Goal: Information Seeking & Learning: Learn about a topic

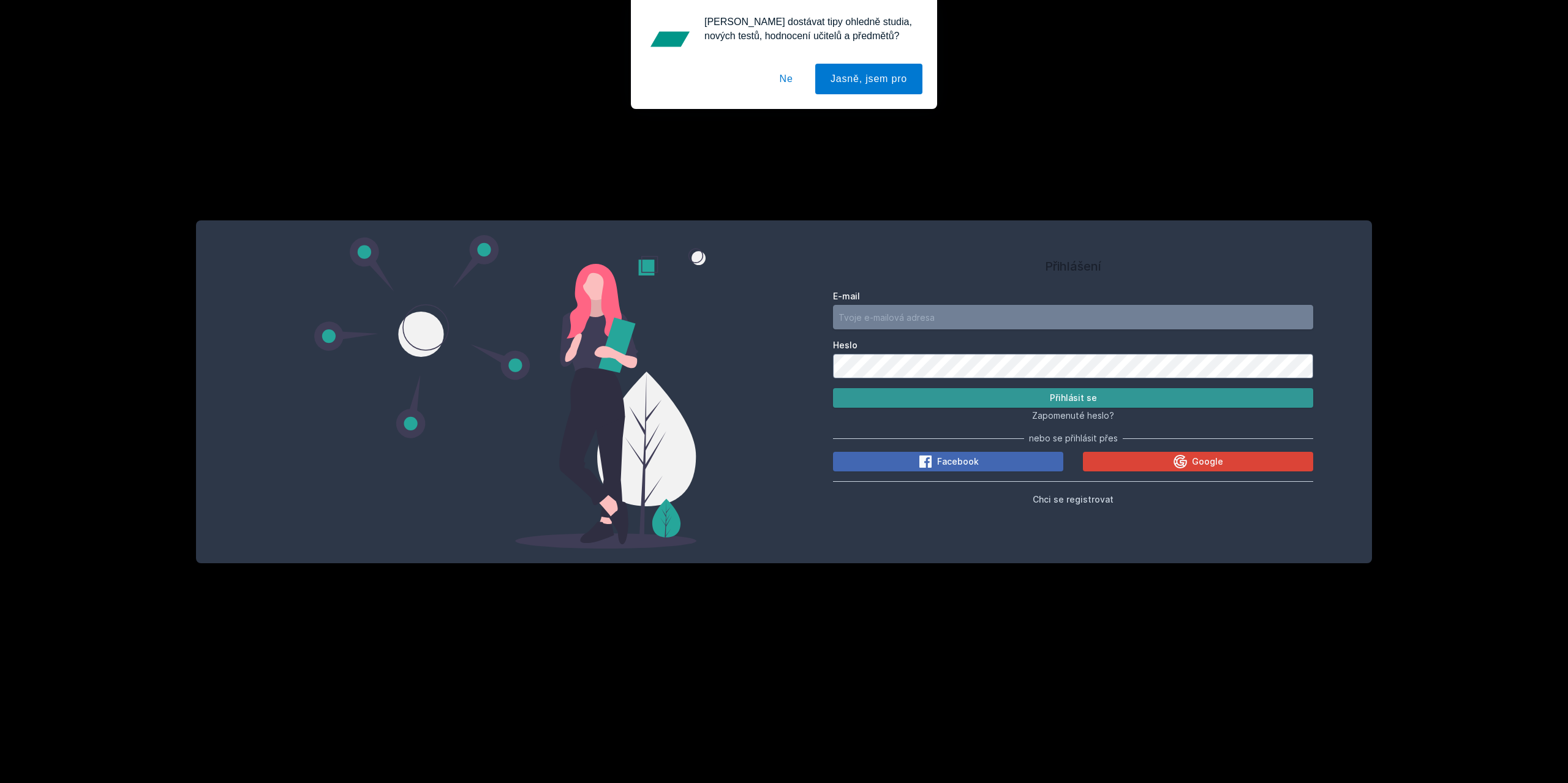
type input "[PERSON_NAME][EMAIL_ADDRESS][DOMAIN_NAME]"
click at [981, 400] on button "Přihlásit se" at bounding box center [1073, 398] width 480 height 20
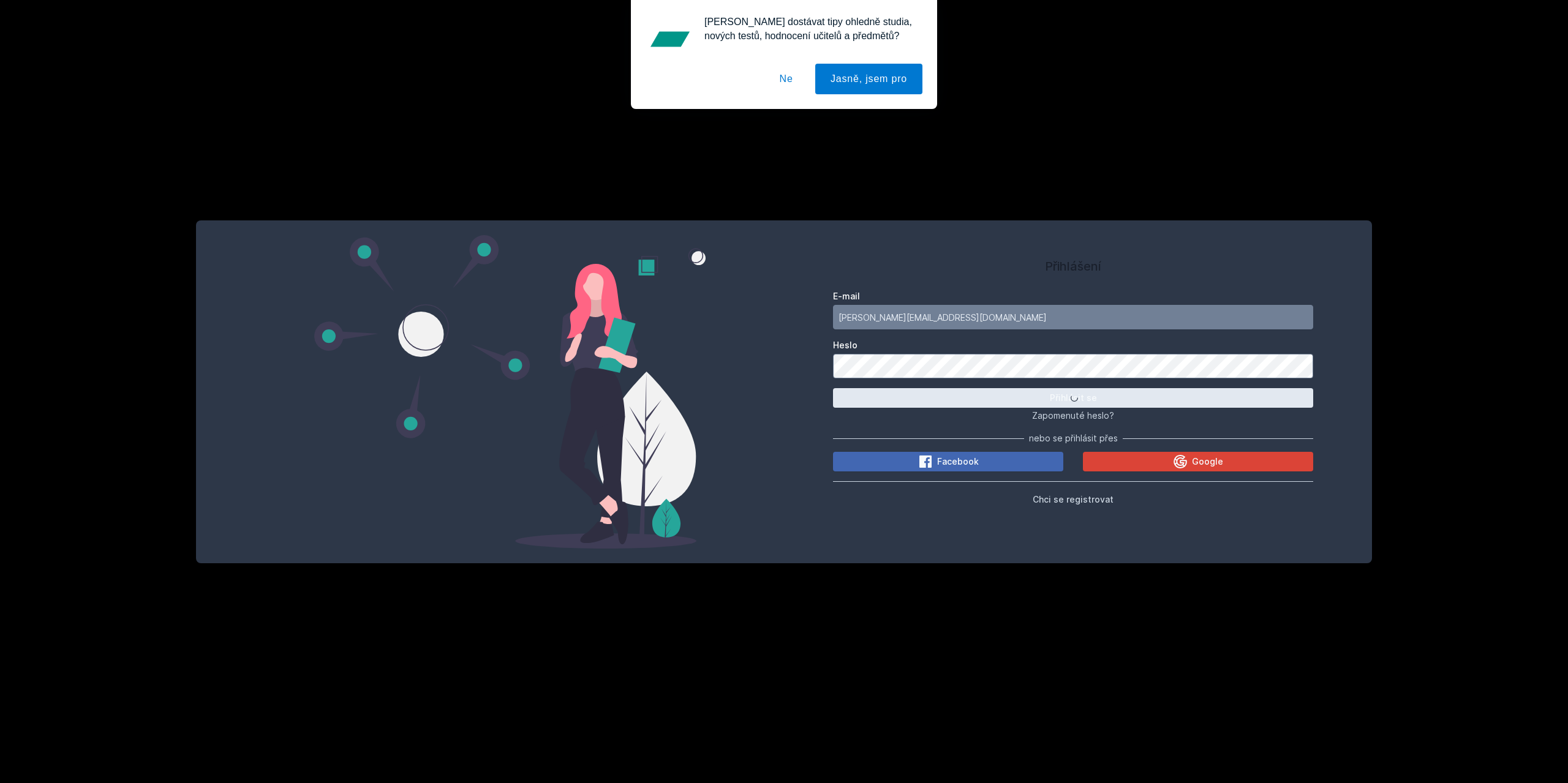
click at [789, 81] on button "Ne" at bounding box center [787, 79] width 44 height 30
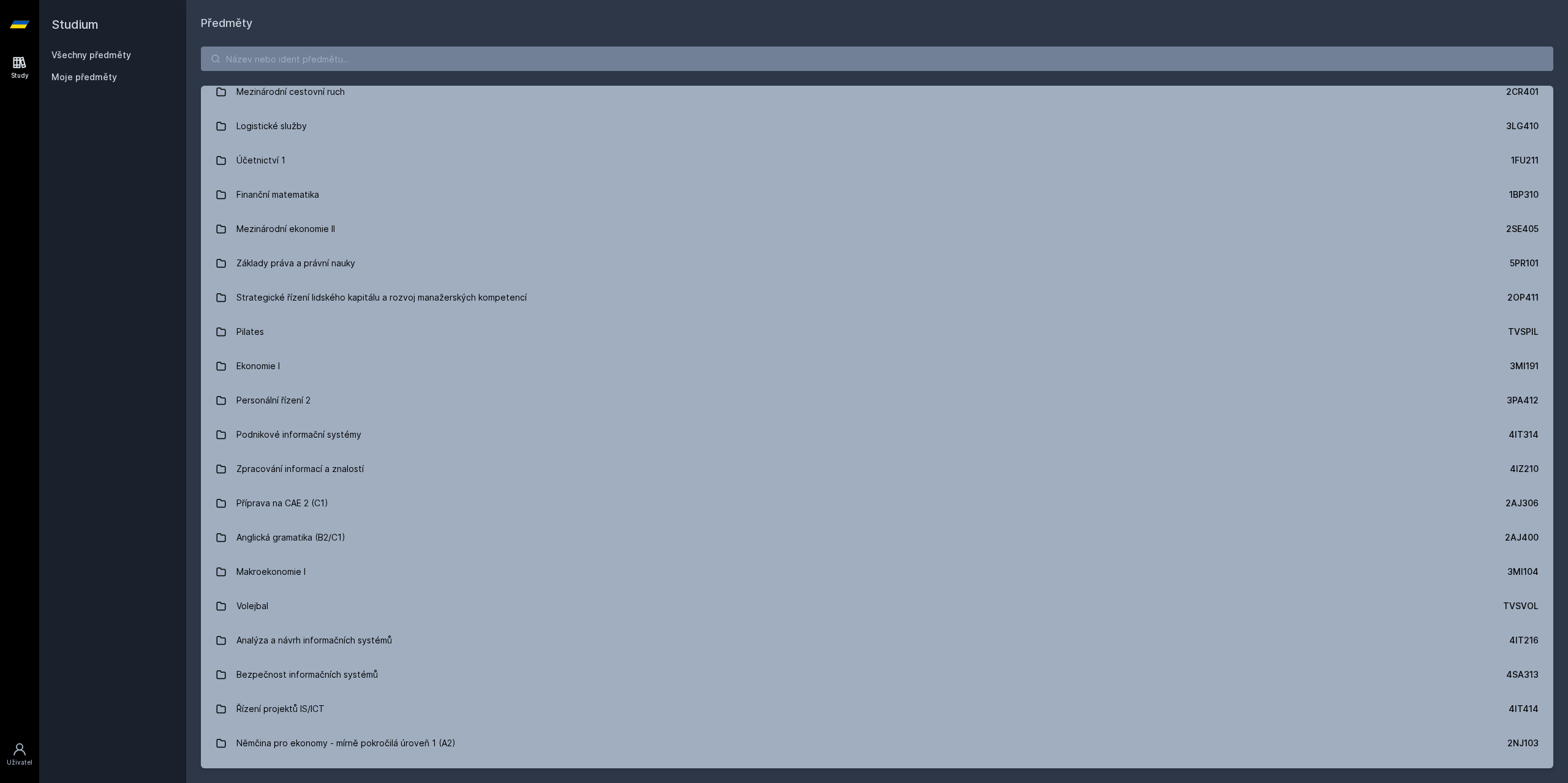
scroll to position [2991, 0]
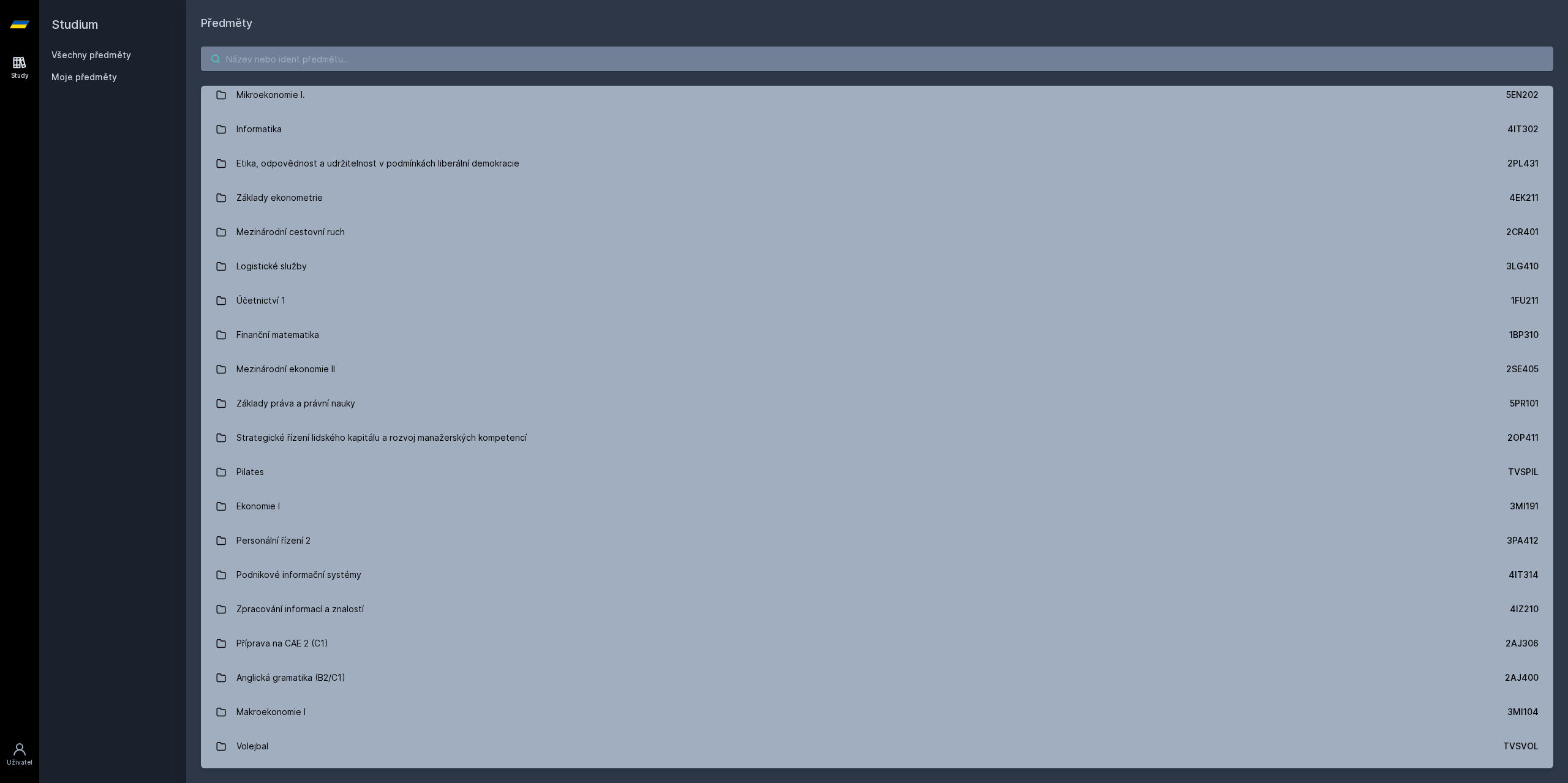
paste input "4st221"
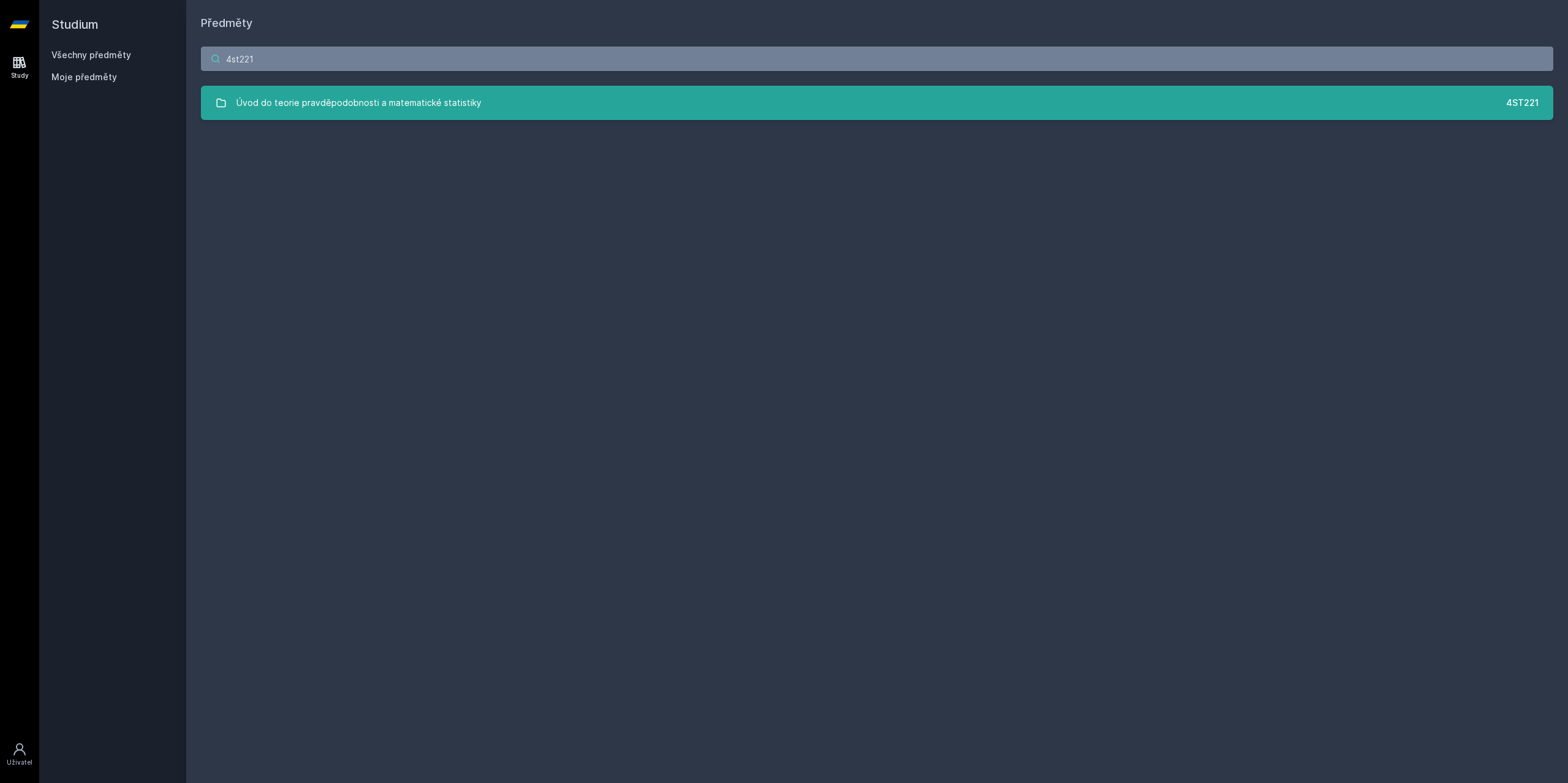
type input "4st221"
click at [534, 103] on link "Úvod do teorie pravděpodobnosti a matematické statistiky 4ST221" at bounding box center [877, 103] width 1353 height 34
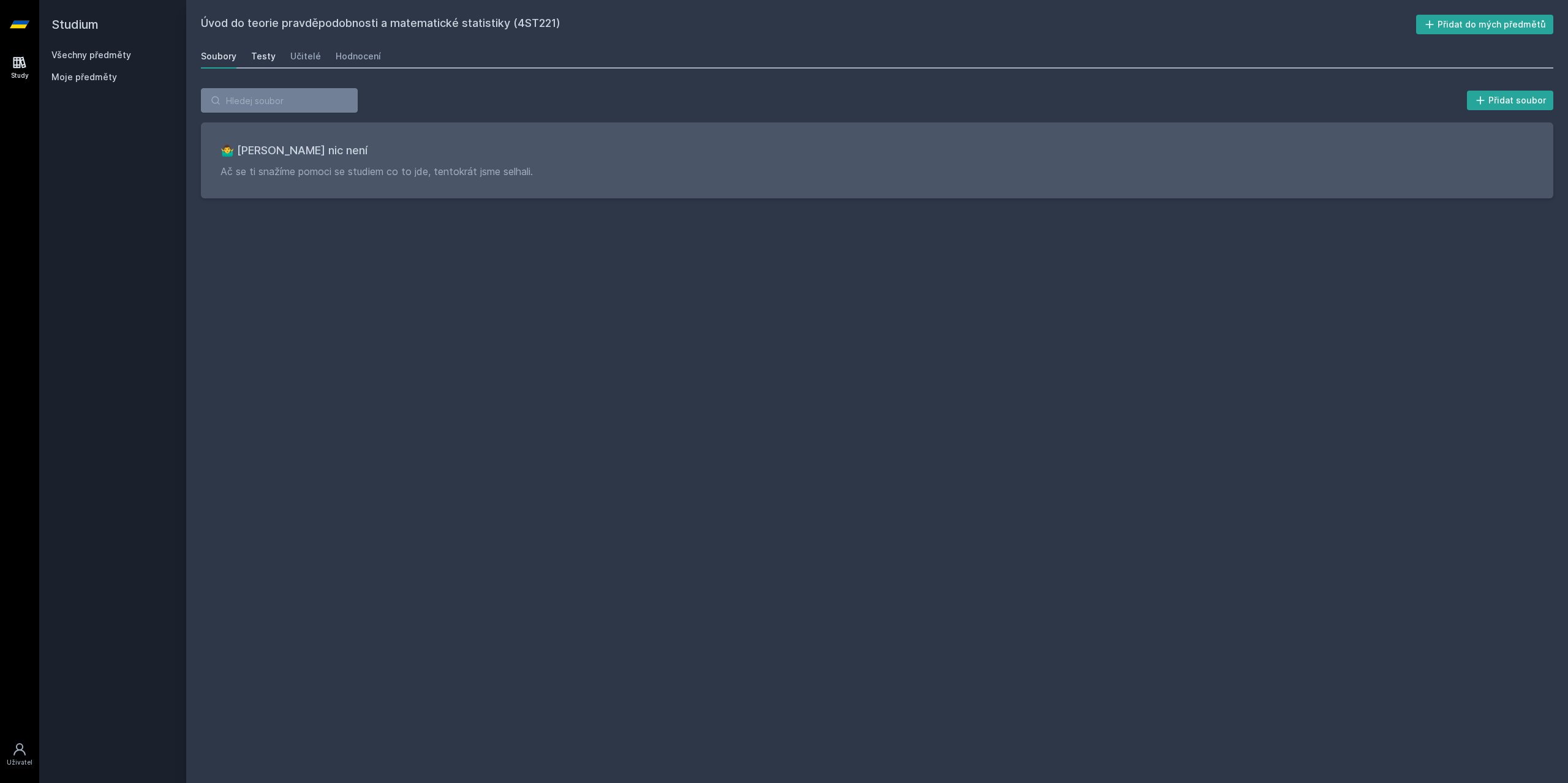
click at [265, 58] on div "Testy" at bounding box center [263, 56] width 25 height 12
click at [302, 62] on div "Učitelé" at bounding box center [306, 56] width 30 height 12
click at [363, 64] on link "Hodnocení" at bounding box center [358, 56] width 46 height 25
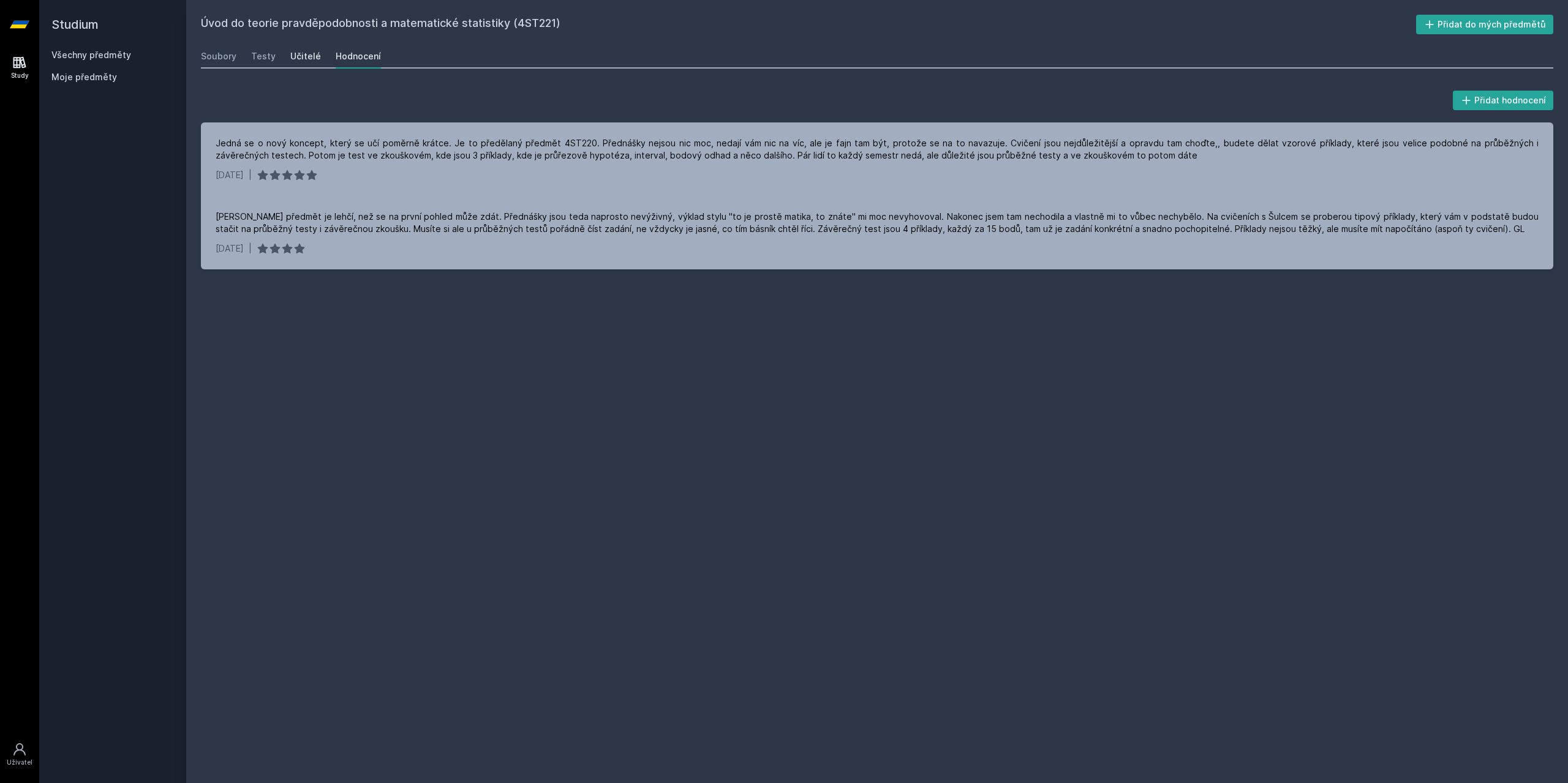
click at [307, 51] on div "Učitelé" at bounding box center [306, 56] width 30 height 12
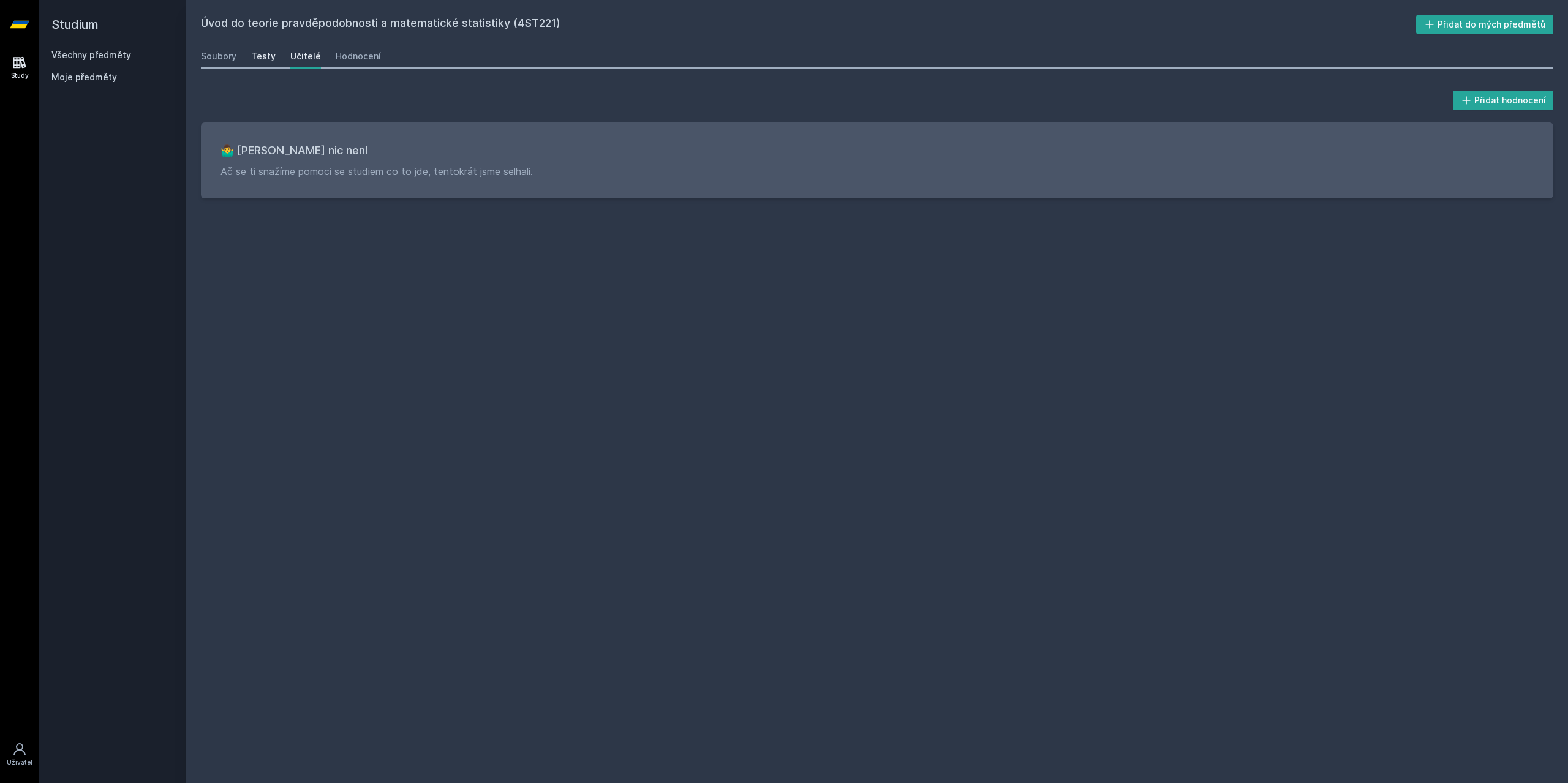
click at [264, 61] on div "Testy" at bounding box center [263, 56] width 25 height 12
click at [222, 63] on link "Soubory" at bounding box center [218, 56] width 35 height 25
click at [345, 57] on div "Hodnocení" at bounding box center [358, 56] width 46 height 12
